Goal: Task Accomplishment & Management: Manage account settings

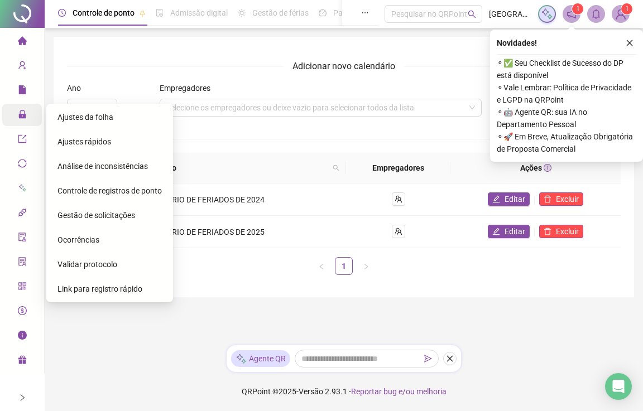
click at [67, 115] on span "Ajustes da folha" at bounding box center [85, 117] width 56 height 9
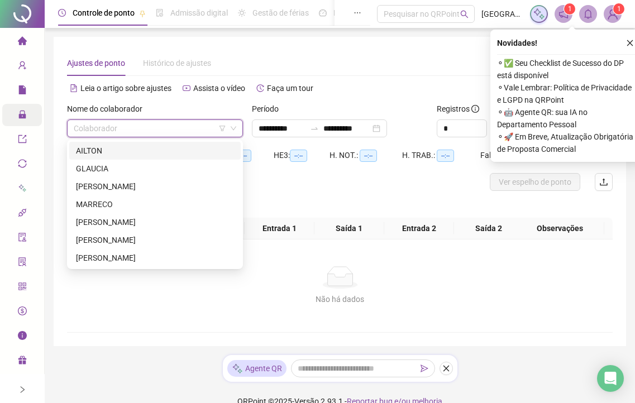
click at [147, 123] on input "search" at bounding box center [150, 128] width 152 height 17
click at [96, 151] on div "AILTON" at bounding box center [155, 151] width 158 height 12
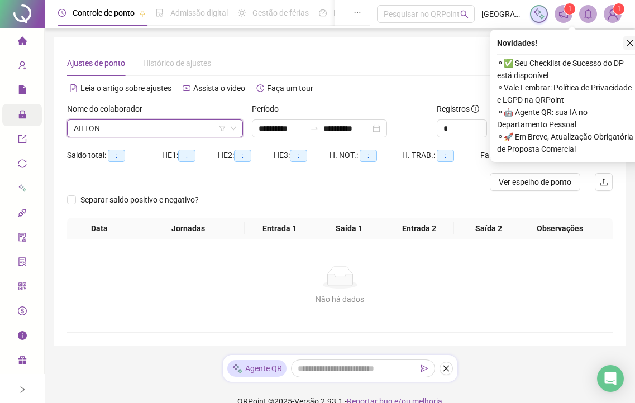
click at [630, 41] on icon "close" at bounding box center [630, 43] width 8 height 8
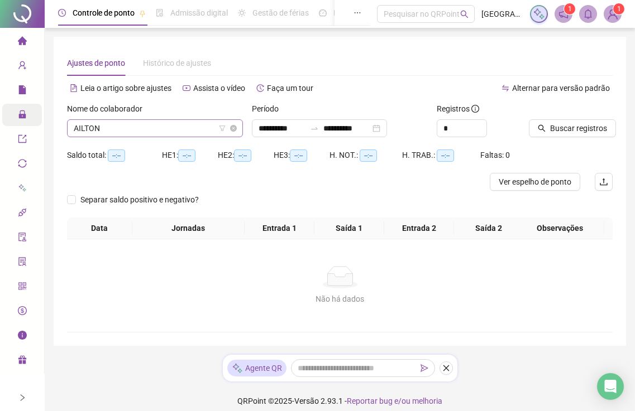
click at [111, 128] on span "AILTON" at bounding box center [155, 128] width 162 height 17
click at [556, 132] on span "Buscar registros" at bounding box center [578, 128] width 57 height 12
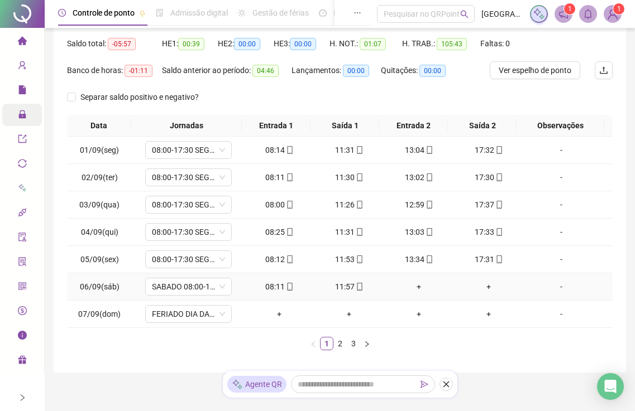
scroll to position [148, 0]
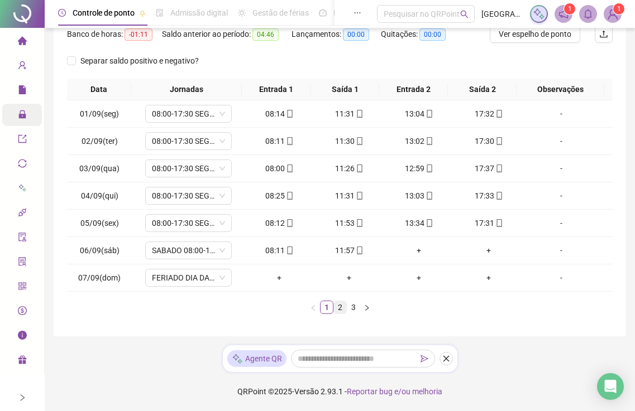
click at [338, 308] on link "2" at bounding box center [340, 307] width 12 height 12
click at [354, 307] on link "3" at bounding box center [353, 307] width 12 height 12
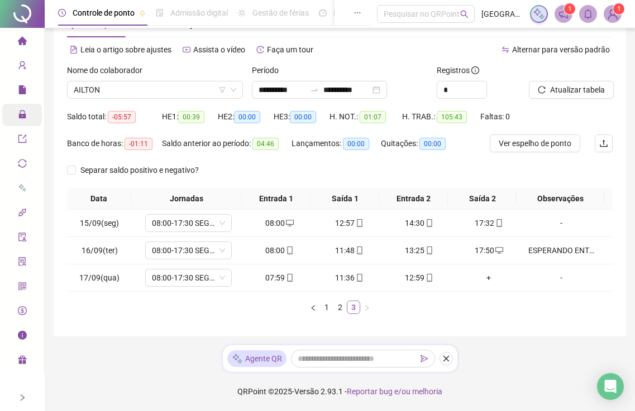
scroll to position [39, 0]
click at [342, 310] on link "2" at bounding box center [340, 307] width 12 height 12
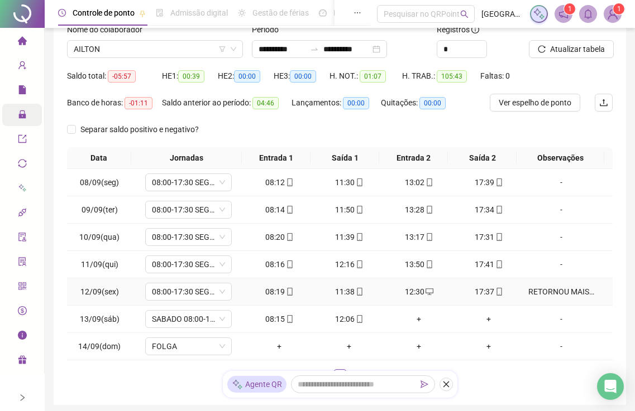
scroll to position [148, 0]
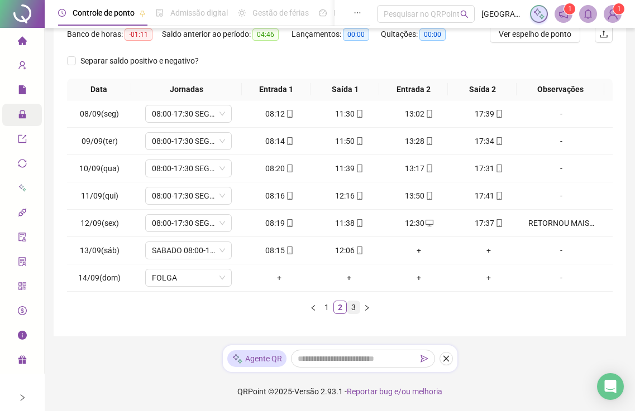
click at [355, 309] on link "3" at bounding box center [353, 307] width 12 height 12
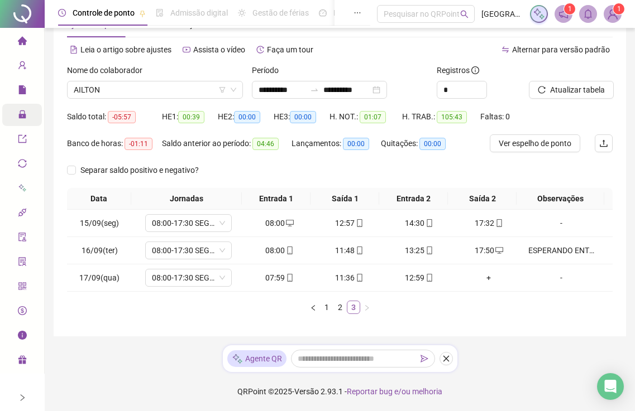
scroll to position [39, 0]
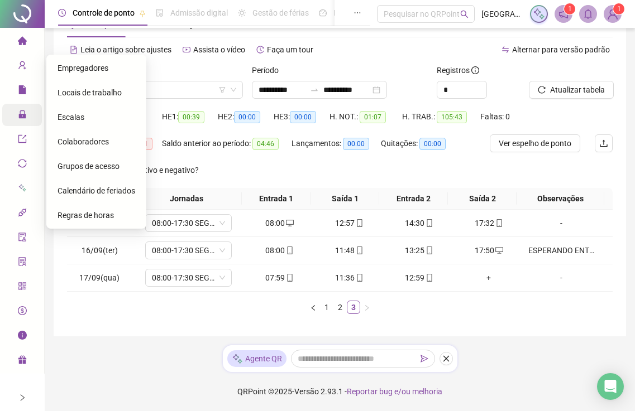
click at [27, 37] on li "Página inicial" at bounding box center [22, 41] width 40 height 22
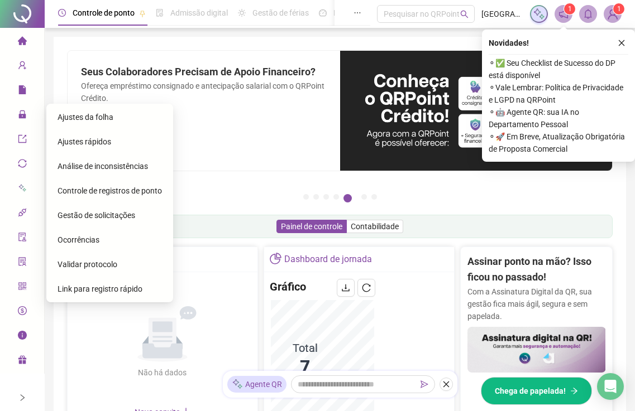
click at [70, 120] on span "Ajustes da folha" at bounding box center [85, 117] width 56 height 9
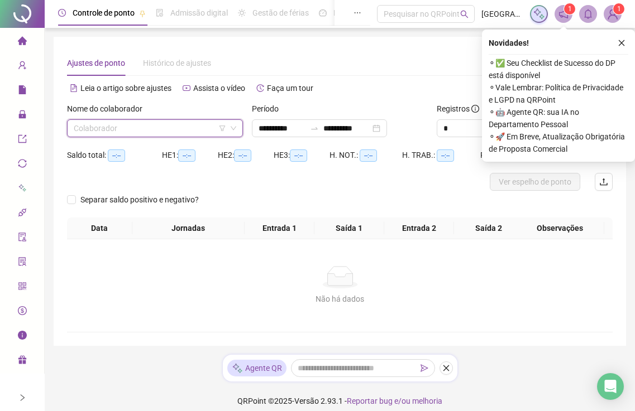
click at [198, 132] on input "search" at bounding box center [150, 128] width 152 height 17
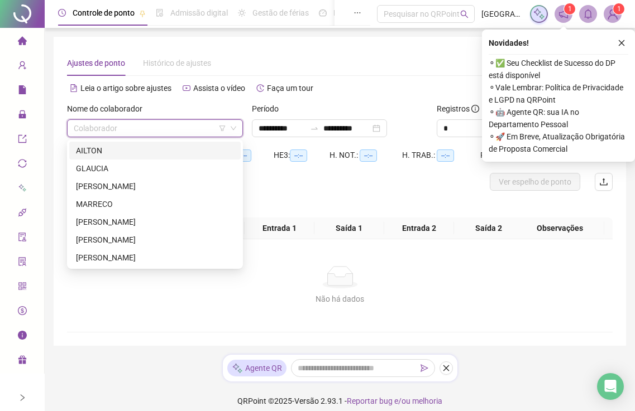
click at [97, 185] on div "[PERSON_NAME]" at bounding box center [155, 186] width 158 height 12
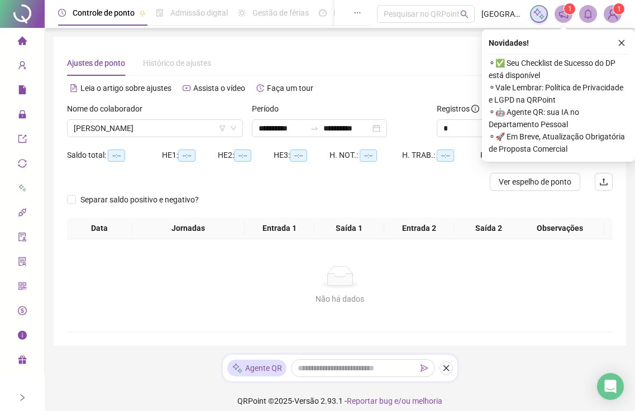
drag, startPoint x: 625, startPoint y: 41, endPoint x: 431, endPoint y: 64, distance: 194.5
click at [623, 41] on icon "close" at bounding box center [621, 43] width 8 height 8
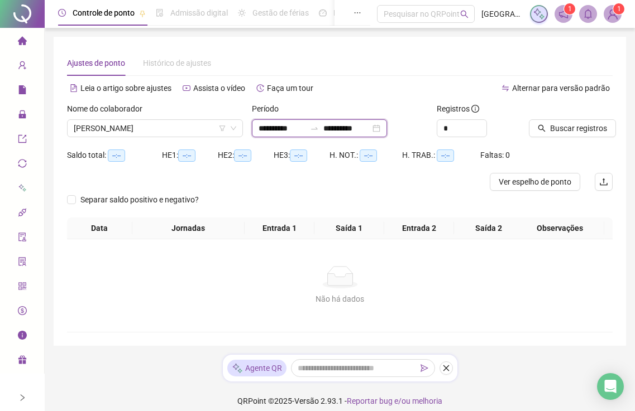
click at [282, 127] on input "**********" at bounding box center [281, 128] width 47 height 12
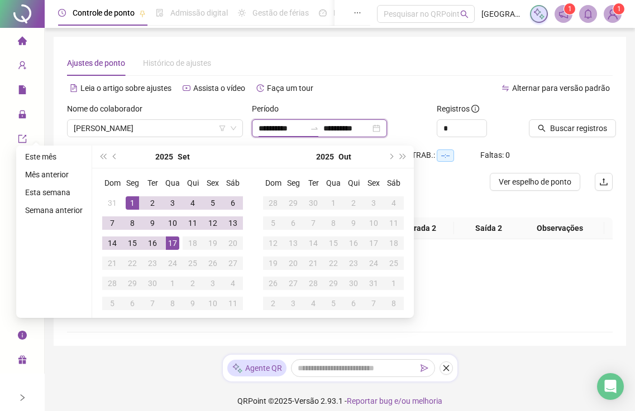
type input "**********"
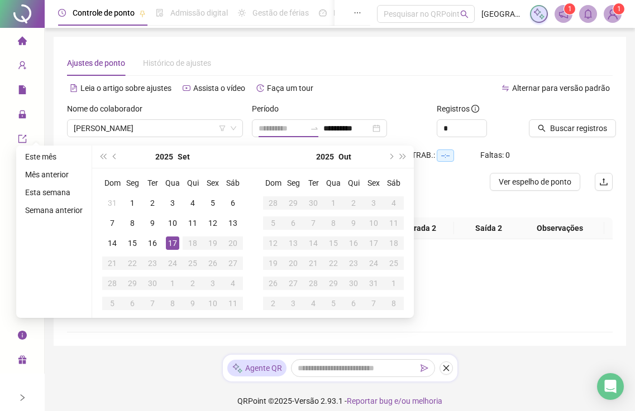
click at [171, 246] on div "17" at bounding box center [172, 243] width 13 height 13
click at [172, 244] on div "17" at bounding box center [172, 243] width 13 height 13
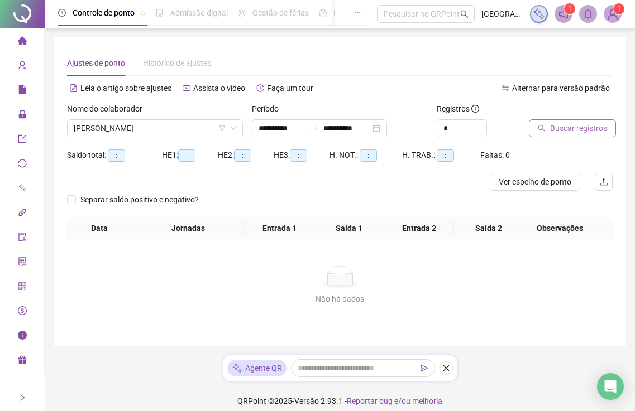
click at [563, 126] on span "Buscar registros" at bounding box center [578, 128] width 57 height 12
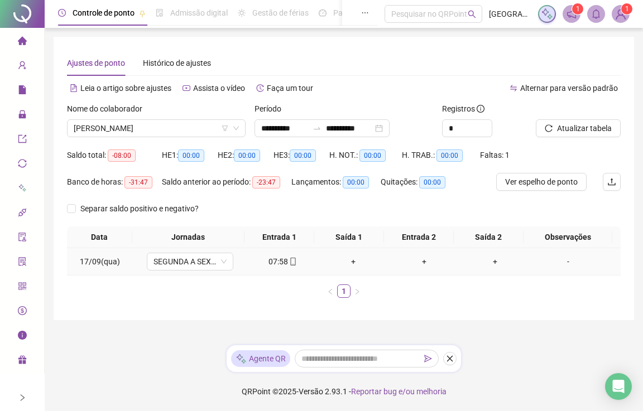
click at [352, 261] on div "+" at bounding box center [354, 262] width 62 height 12
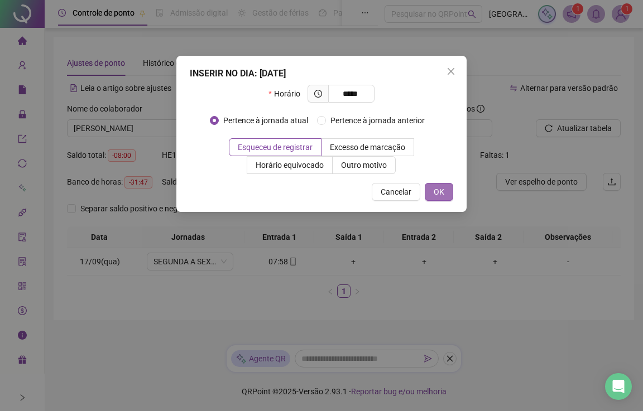
type input "*****"
click at [434, 190] on span "OK" at bounding box center [439, 192] width 11 height 12
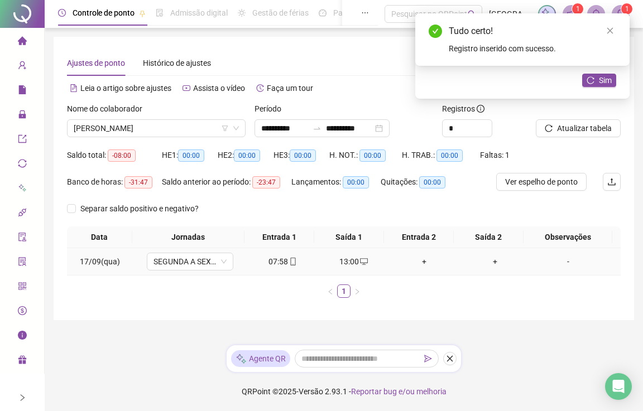
click at [419, 263] on div "+" at bounding box center [425, 262] width 62 height 12
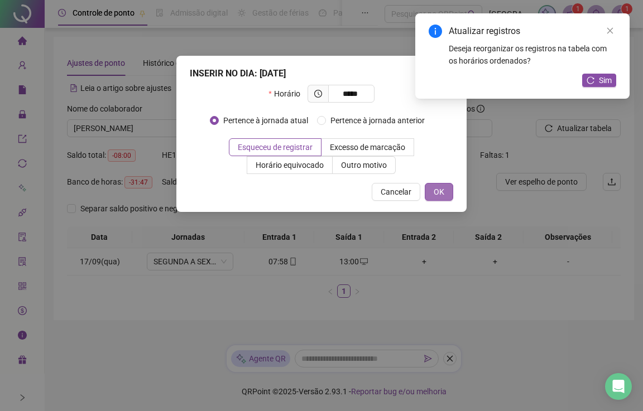
type input "*****"
click at [449, 191] on button "OK" at bounding box center [439, 192] width 28 height 18
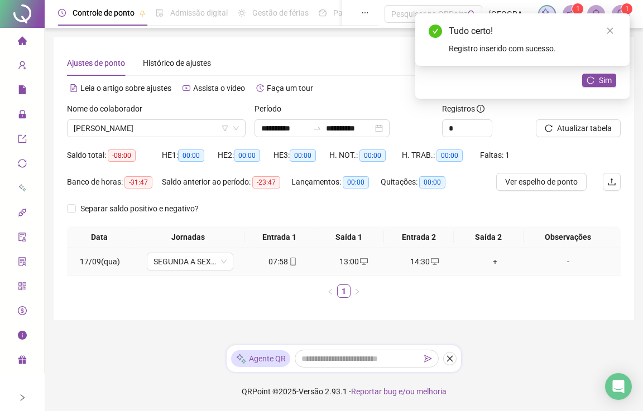
click at [564, 262] on div "-" at bounding box center [568, 262] width 66 height 12
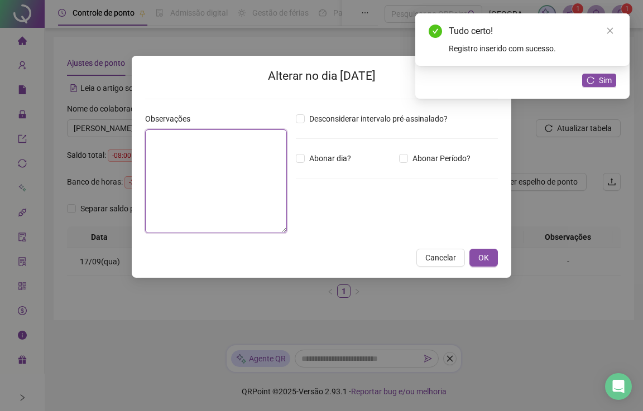
click at [261, 189] on textarea at bounding box center [216, 181] width 142 height 104
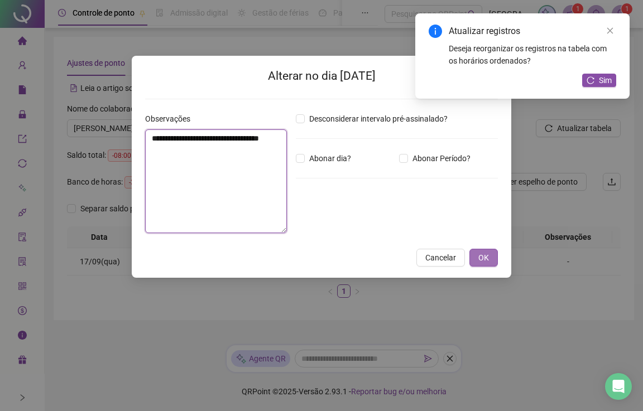
type textarea "**********"
click at [486, 257] on span "OK" at bounding box center [483, 258] width 11 height 12
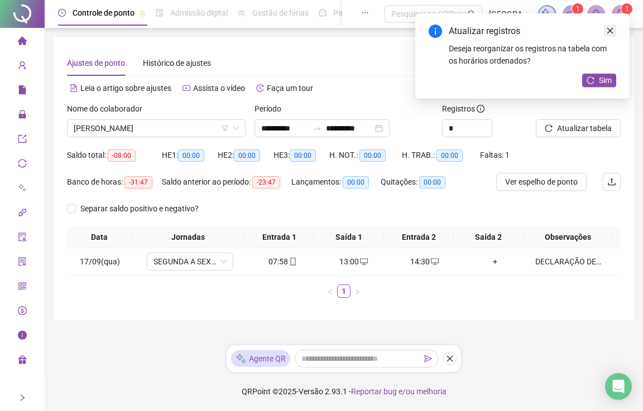
click at [613, 30] on link "Close" at bounding box center [610, 31] width 12 height 12
